Goal: Task Accomplishment & Management: Complete application form

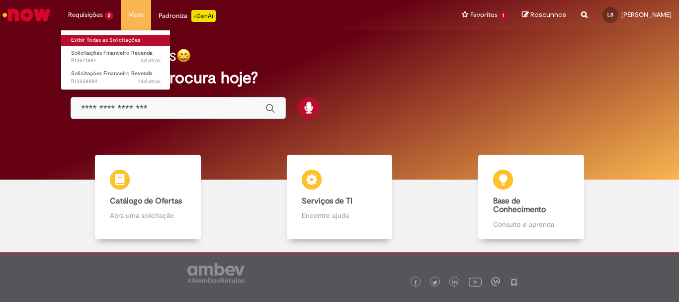
click at [109, 39] on link "Exibir Todas as Solicitações" at bounding box center [115, 40] width 109 height 11
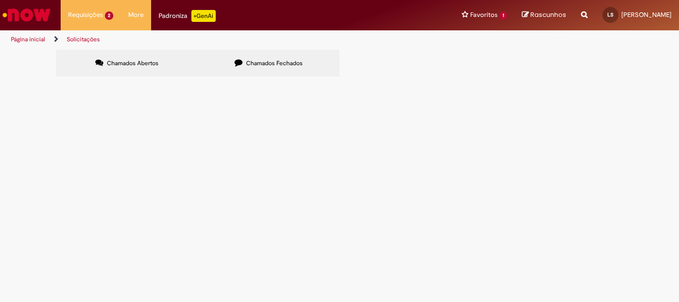
click at [0, 0] on span "Pagamento DPP Setembro/2025" at bounding box center [0, 0] width 0 height 0
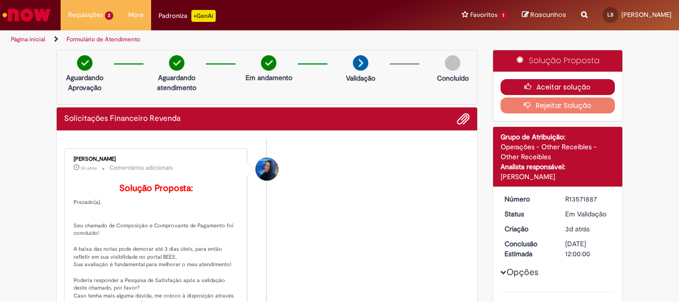
click at [573, 82] on button "Aceitar solução" at bounding box center [557, 87] width 115 height 16
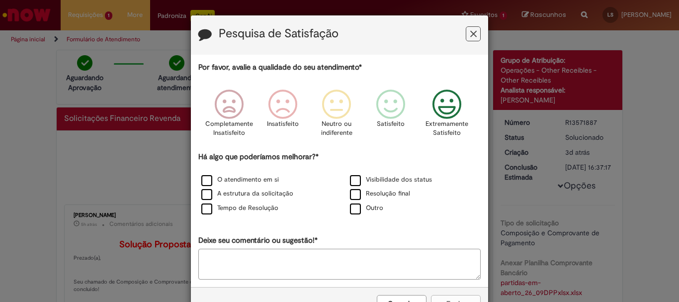
drag, startPoint x: 447, startPoint y: 99, endPoint x: 437, endPoint y: 106, distance: 12.1
click at [447, 99] on icon "Feedback" at bounding box center [446, 104] width 37 height 30
click at [205, 179] on label "O atendimento em si" at bounding box center [240, 179] width 78 height 9
drag, startPoint x: 203, startPoint y: 191, endPoint x: 231, endPoint y: 202, distance: 29.4
click at [203, 192] on label "A estrutura da solicitação" at bounding box center [247, 193] width 92 height 9
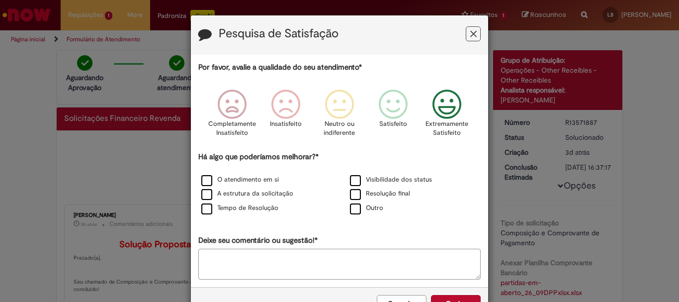
click at [206, 216] on div "Por favor, avalie a qualidade do seu atendimento* Completamente Insatisfeito In…" at bounding box center [339, 170] width 282 height 217
click at [213, 207] on label "Tempo de Resolução" at bounding box center [239, 207] width 77 height 9
click at [353, 178] on label "Visibilidade dos status" at bounding box center [391, 179] width 82 height 9
drag, startPoint x: 349, startPoint y: 194, endPoint x: 398, endPoint y: 202, distance: 49.3
click at [350, 194] on label "Resolução final" at bounding box center [380, 193] width 60 height 9
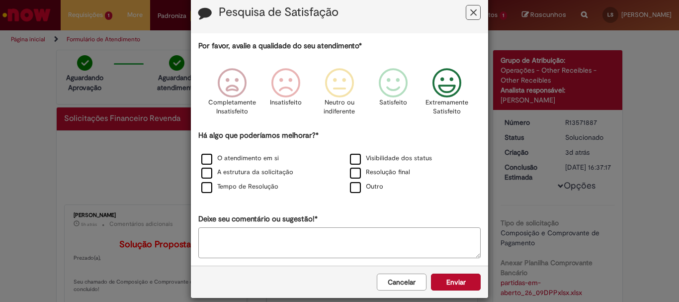
scroll to position [33, 0]
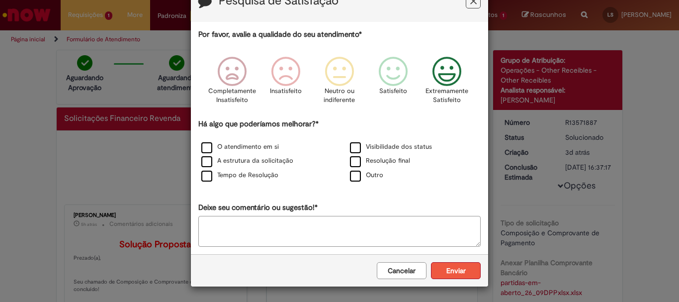
click at [462, 269] on button "Enviar" at bounding box center [456, 270] width 50 height 17
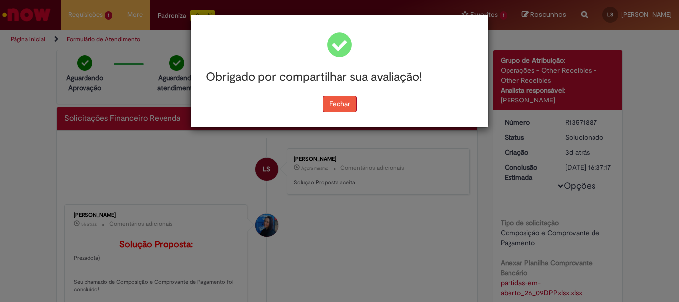
click at [340, 104] on button "Fechar" at bounding box center [339, 103] width 34 height 17
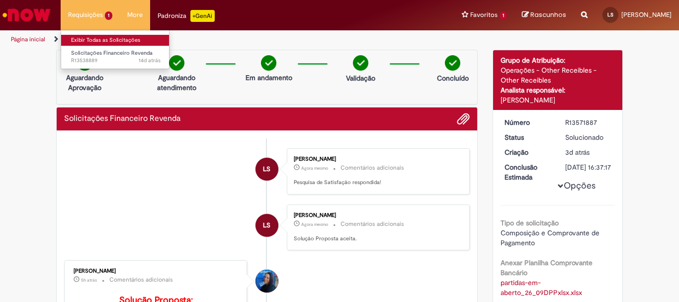
click at [97, 42] on link "Exibir Todas as Solicitações" at bounding box center [115, 40] width 109 height 11
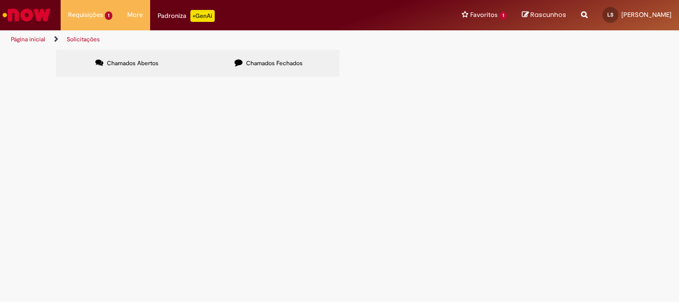
drag, startPoint x: 639, startPoint y: 136, endPoint x: 630, endPoint y: 140, distance: 9.6
click at [637, 80] on div "Chamados Abertos Chamados Fechados Itens solicitados Exportar como PDF Exportar…" at bounding box center [339, 65] width 679 height 30
